Goal: Information Seeking & Learning: Learn about a topic

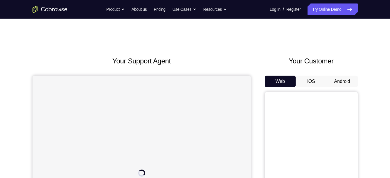
click at [346, 82] on button "Android" at bounding box center [342, 81] width 31 height 12
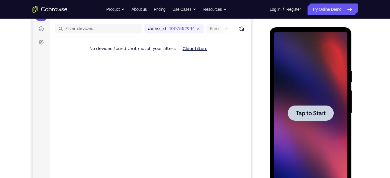
click at [323, 88] on div at bounding box center [310, 113] width 73 height 163
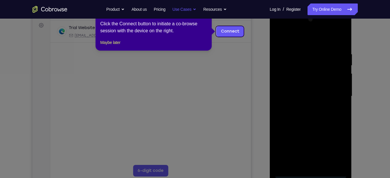
scroll to position [79, 0]
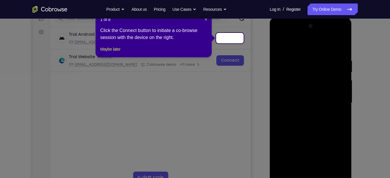
click at [203, 20] on header "1 of 8 ×" at bounding box center [153, 20] width 107 height 6
click at [206, 20] on header "1 of 8 ×" at bounding box center [153, 20] width 107 height 6
click at [206, 20] on span "×" at bounding box center [206, 19] width 2 height 5
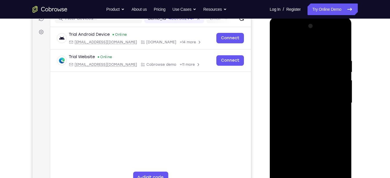
scroll to position [87, 0]
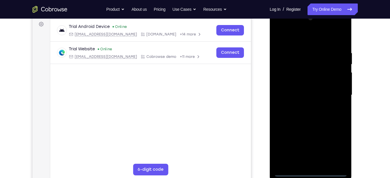
click at [310, 172] on div at bounding box center [310, 95] width 73 height 163
click at [339, 142] on div at bounding box center [310, 95] width 73 height 163
click at [285, 38] on div at bounding box center [310, 95] width 73 height 163
click at [286, 80] on div at bounding box center [310, 95] width 73 height 163
click at [288, 95] on div at bounding box center [310, 95] width 73 height 163
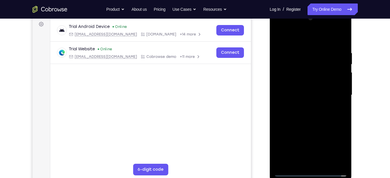
click at [285, 99] on div at bounding box center [310, 95] width 73 height 163
click at [303, 130] on div at bounding box center [310, 95] width 73 height 163
drag, startPoint x: 306, startPoint y: 126, endPoint x: 306, endPoint y: 97, distance: 29.6
click at [306, 97] on div at bounding box center [310, 95] width 73 height 163
click at [296, 160] on div at bounding box center [310, 95] width 73 height 163
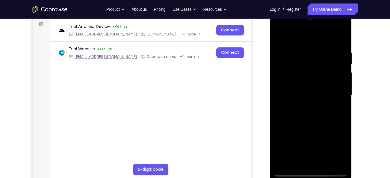
click at [298, 115] on div at bounding box center [310, 95] width 73 height 163
click at [315, 68] on div at bounding box center [310, 95] width 73 height 163
click at [288, 159] on div at bounding box center [310, 95] width 73 height 163
click at [295, 83] on div at bounding box center [310, 95] width 73 height 163
click at [298, 105] on div at bounding box center [310, 95] width 73 height 163
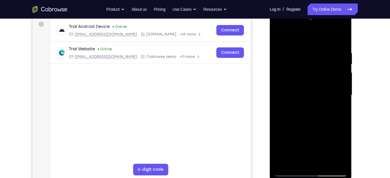
click at [345, 28] on div at bounding box center [310, 95] width 73 height 163
click at [329, 138] on div at bounding box center [310, 95] width 73 height 163
click at [319, 104] on div at bounding box center [310, 95] width 73 height 163
drag, startPoint x: 295, startPoint y: 44, endPoint x: 305, endPoint y: 86, distance: 43.7
click at [305, 86] on div at bounding box center [310, 95] width 73 height 163
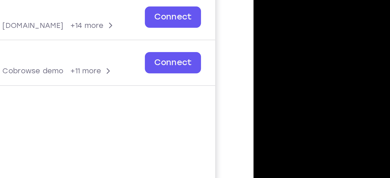
click at [267, 1] on div at bounding box center [294, 60] width 73 height 163
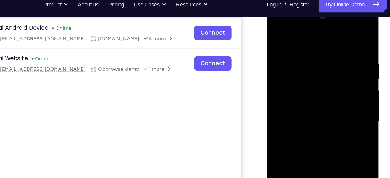
click at [332, 23] on div at bounding box center [307, 90] width 73 height 163
click at [275, 22] on div at bounding box center [307, 90] width 73 height 163
click at [330, 87] on div at bounding box center [307, 90] width 73 height 163
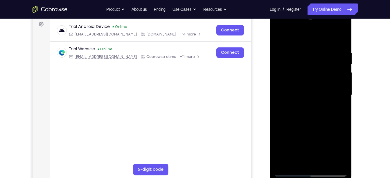
click at [303, 105] on div at bounding box center [310, 95] width 73 height 163
click at [314, 87] on div at bounding box center [310, 95] width 73 height 163
click at [294, 92] on div at bounding box center [310, 95] width 73 height 163
click at [284, 113] on div at bounding box center [310, 95] width 73 height 163
click at [298, 109] on div at bounding box center [310, 95] width 73 height 163
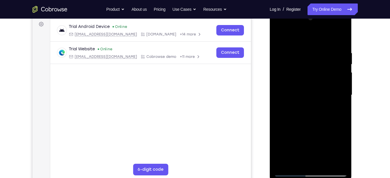
click at [338, 103] on div at bounding box center [310, 95] width 73 height 163
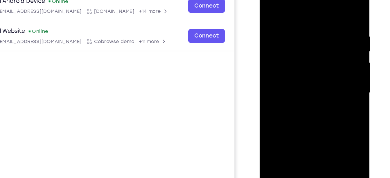
click at [288, 63] on div at bounding box center [300, 63] width 73 height 163
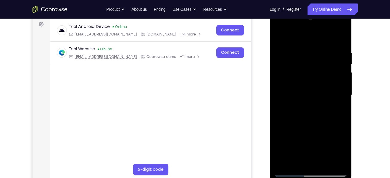
click at [324, 163] on div at bounding box center [310, 95] width 73 height 163
click at [308, 117] on div at bounding box center [310, 95] width 73 height 163
click at [326, 162] on div at bounding box center [310, 95] width 73 height 163
click at [311, 126] on div at bounding box center [310, 95] width 73 height 163
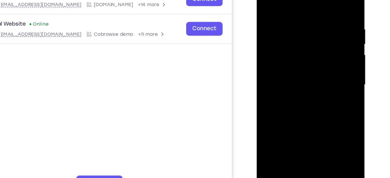
click at [285, 67] on div at bounding box center [297, 57] width 73 height 163
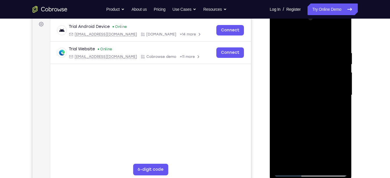
drag, startPoint x: 314, startPoint y: 107, endPoint x: 320, endPoint y: 156, distance: 48.6
click at [320, 156] on div at bounding box center [310, 95] width 73 height 163
click at [317, 106] on div at bounding box center [310, 95] width 73 height 163
drag, startPoint x: 319, startPoint y: 127, endPoint x: 315, endPoint y: 82, distance: 44.6
click at [315, 82] on div at bounding box center [310, 95] width 73 height 163
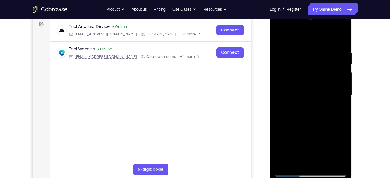
click at [283, 116] on div at bounding box center [310, 95] width 73 height 163
click at [319, 43] on div at bounding box center [310, 95] width 73 height 163
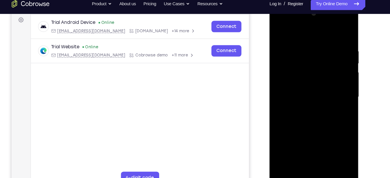
drag, startPoint x: 319, startPoint y: 121, endPoint x: 299, endPoint y: 73, distance: 51.9
click at [299, 73] on div at bounding box center [310, 89] width 73 height 163
drag, startPoint x: 322, startPoint y: 66, endPoint x: 323, endPoint y: 114, distance: 48.8
click at [323, 114] on div at bounding box center [310, 89] width 73 height 163
click at [304, 26] on div at bounding box center [310, 89] width 73 height 163
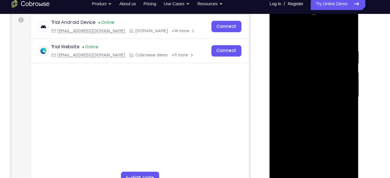
click at [333, 30] on div at bounding box center [310, 89] width 73 height 163
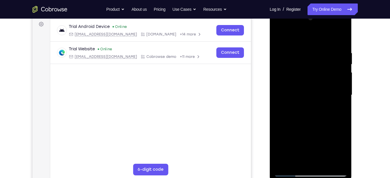
click at [289, 171] on div at bounding box center [310, 95] width 73 height 163
click at [337, 26] on div at bounding box center [310, 95] width 73 height 163
click at [314, 35] on div at bounding box center [310, 95] width 73 height 163
click at [305, 28] on div at bounding box center [310, 95] width 73 height 163
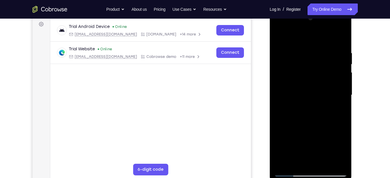
click at [301, 50] on div at bounding box center [310, 95] width 73 height 163
click at [339, 57] on div at bounding box center [310, 95] width 73 height 163
click at [283, 60] on div at bounding box center [310, 95] width 73 height 163
click at [342, 162] on div at bounding box center [310, 95] width 73 height 163
click at [337, 54] on div at bounding box center [310, 95] width 73 height 163
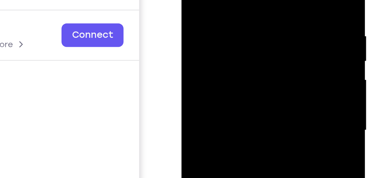
click at [253, 0] on div at bounding box center [222, 24] width 73 height 163
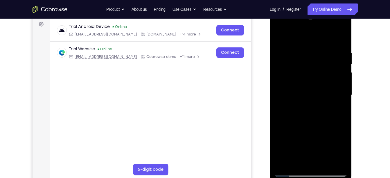
click at [285, 111] on div at bounding box center [310, 95] width 73 height 163
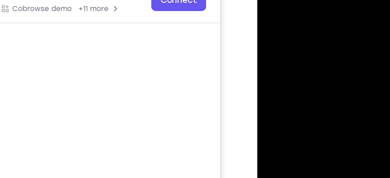
click at [269, 10] on div at bounding box center [298, 0] width 73 height 163
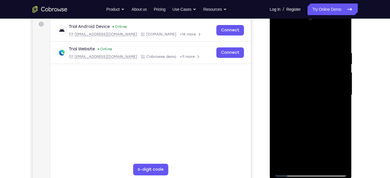
click at [308, 165] on div at bounding box center [310, 95] width 73 height 163
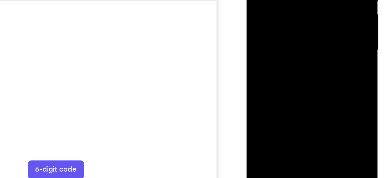
scroll to position [83, 0]
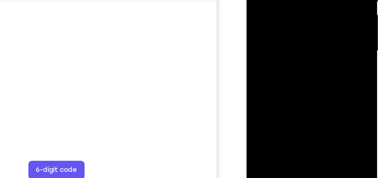
click at [287, 69] on div at bounding box center [287, 0] width 73 height 163
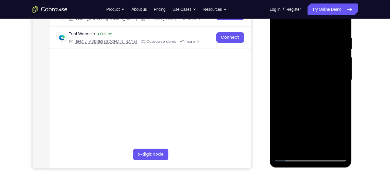
scroll to position [95, 0]
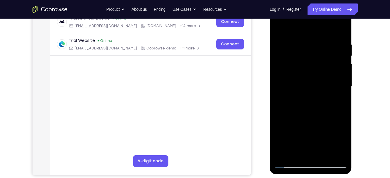
click at [293, 87] on div at bounding box center [310, 86] width 73 height 163
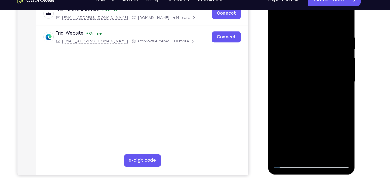
scroll to position [95, 0]
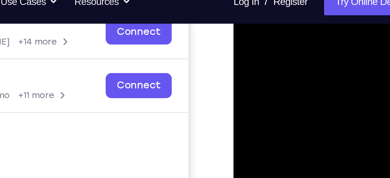
click at [267, 23] on div at bounding box center [274, 67] width 73 height 163
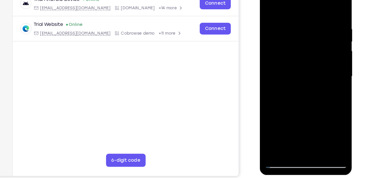
scroll to position [93, 0]
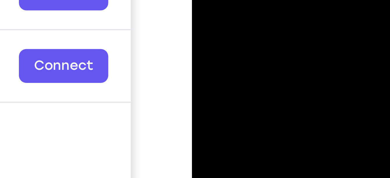
click at [224, 0] on div at bounding box center [232, 11] width 73 height 163
click at [202, 0] on div at bounding box center [232, 11] width 73 height 163
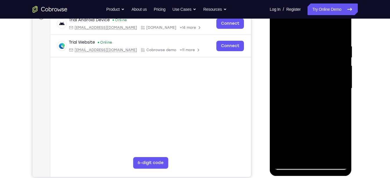
drag, startPoint x: 291, startPoint y: 147, endPoint x: 291, endPoint y: 94, distance: 52.6
click at [291, 94] on div at bounding box center [310, 88] width 73 height 163
click at [292, 159] on div at bounding box center [310, 88] width 73 height 163
click at [291, 103] on div at bounding box center [310, 88] width 73 height 163
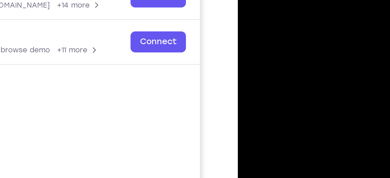
drag, startPoint x: 269, startPoint y: 2, endPoint x: 269, endPoint y: 19, distance: 17.1
click at [269, 19] on div at bounding box center [278, 41] width 73 height 163
